Goal: Obtain resource: Download file/media

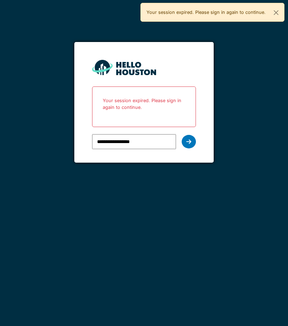
click at [188, 143] on icon at bounding box center [189, 142] width 5 height 6
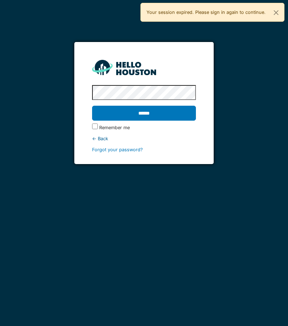
click at [180, 113] on input "******" at bounding box center [144, 113] width 104 height 15
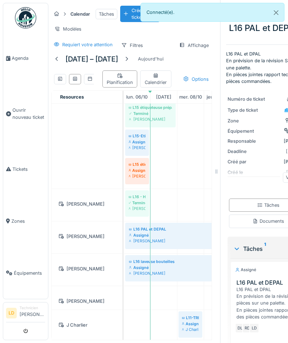
scroll to position [271, 0]
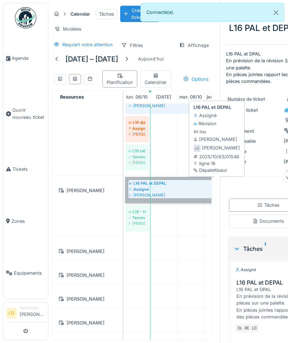
click at [172, 190] on link "L16 PAL et DEPAL Assigné [PERSON_NAME]" at bounding box center [217, 190] width 184 height 26
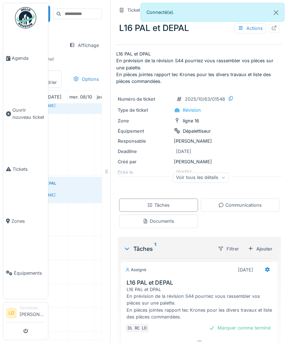
click at [243, 205] on div "Communications" at bounding box center [240, 205] width 43 height 7
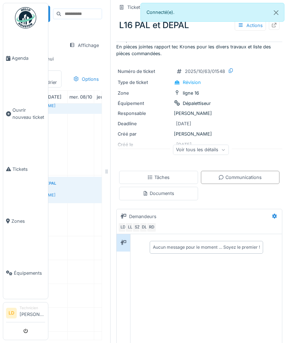
click at [174, 196] on div "Documents" at bounding box center [159, 193] width 32 height 7
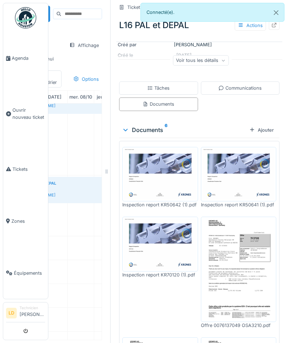
click at [168, 183] on img at bounding box center [160, 174] width 72 height 51
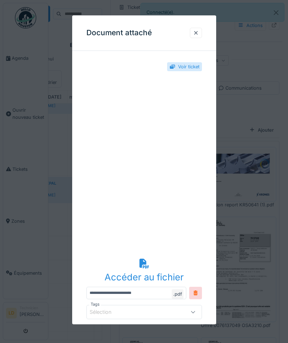
click at [156, 277] on div "Accéder au fichier" at bounding box center [145, 278] width 116 height 14
click at [192, 33] on div at bounding box center [196, 33] width 12 height 10
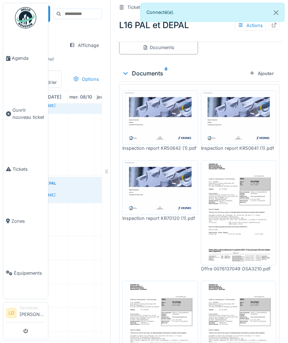
scroll to position [177, 0]
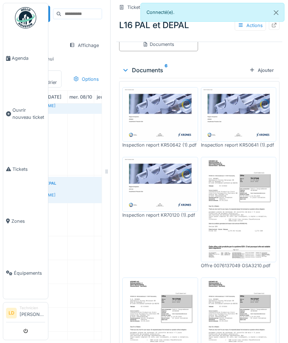
click at [242, 203] on img at bounding box center [239, 210] width 72 height 102
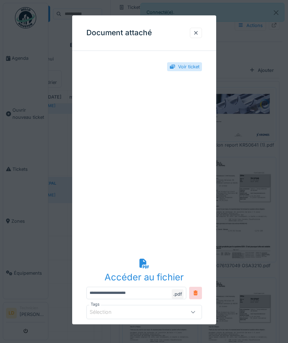
click at [196, 32] on div at bounding box center [196, 33] width 6 height 7
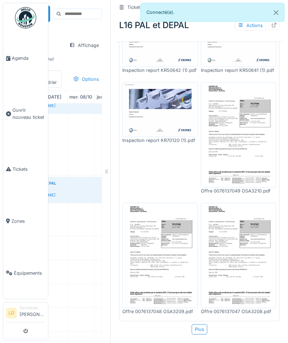
scroll to position [252, 0]
click at [225, 261] on img at bounding box center [239, 256] width 72 height 102
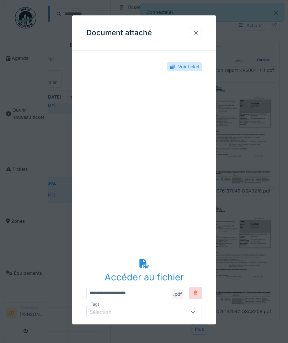
click at [196, 33] on div at bounding box center [196, 33] width 6 height 7
